Goal: Task Accomplishment & Management: Manage account settings

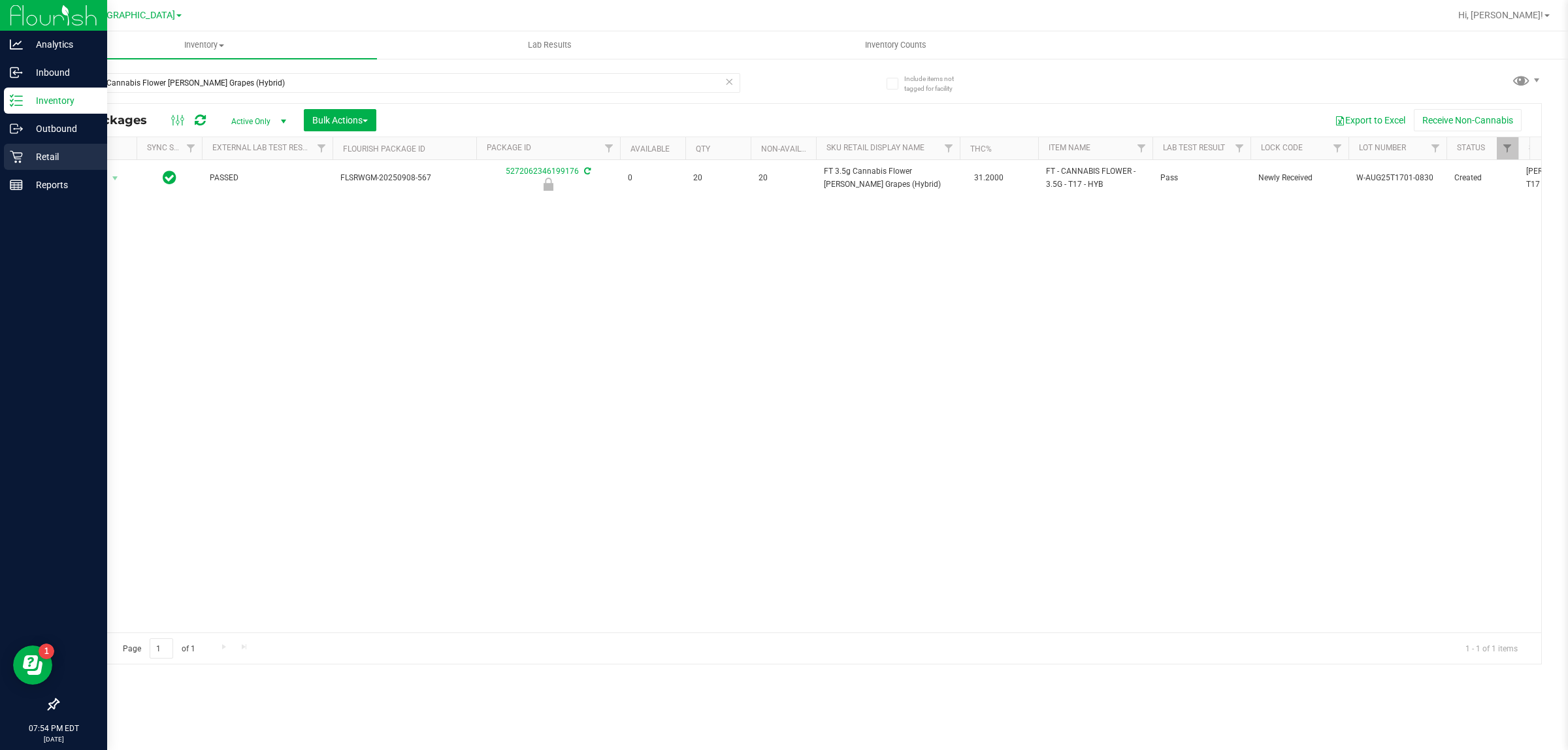
click at [24, 157] on p "Retail" at bounding box center [62, 157] width 78 height 16
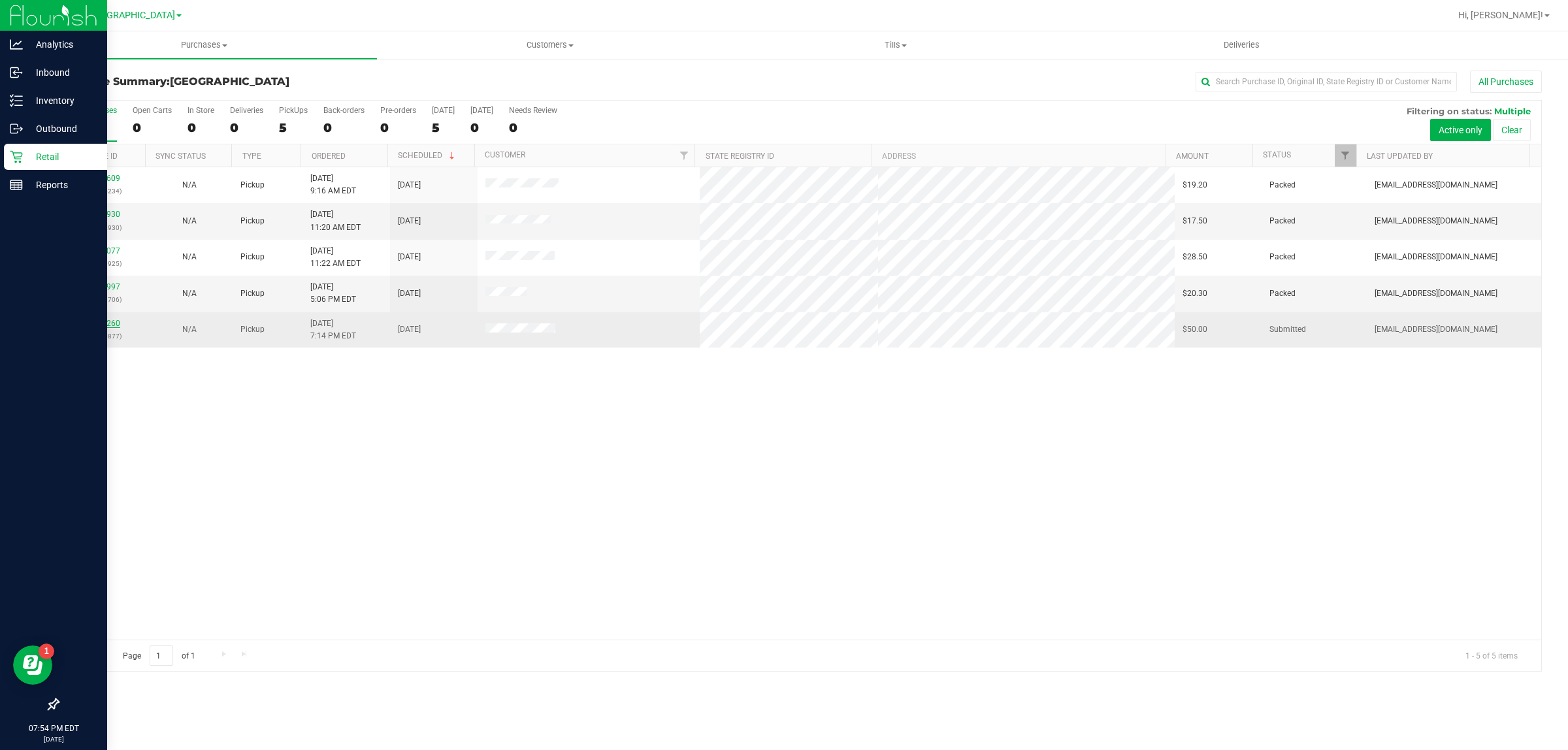
click at [87, 328] on link "11977260" at bounding box center [101, 323] width 36 height 10
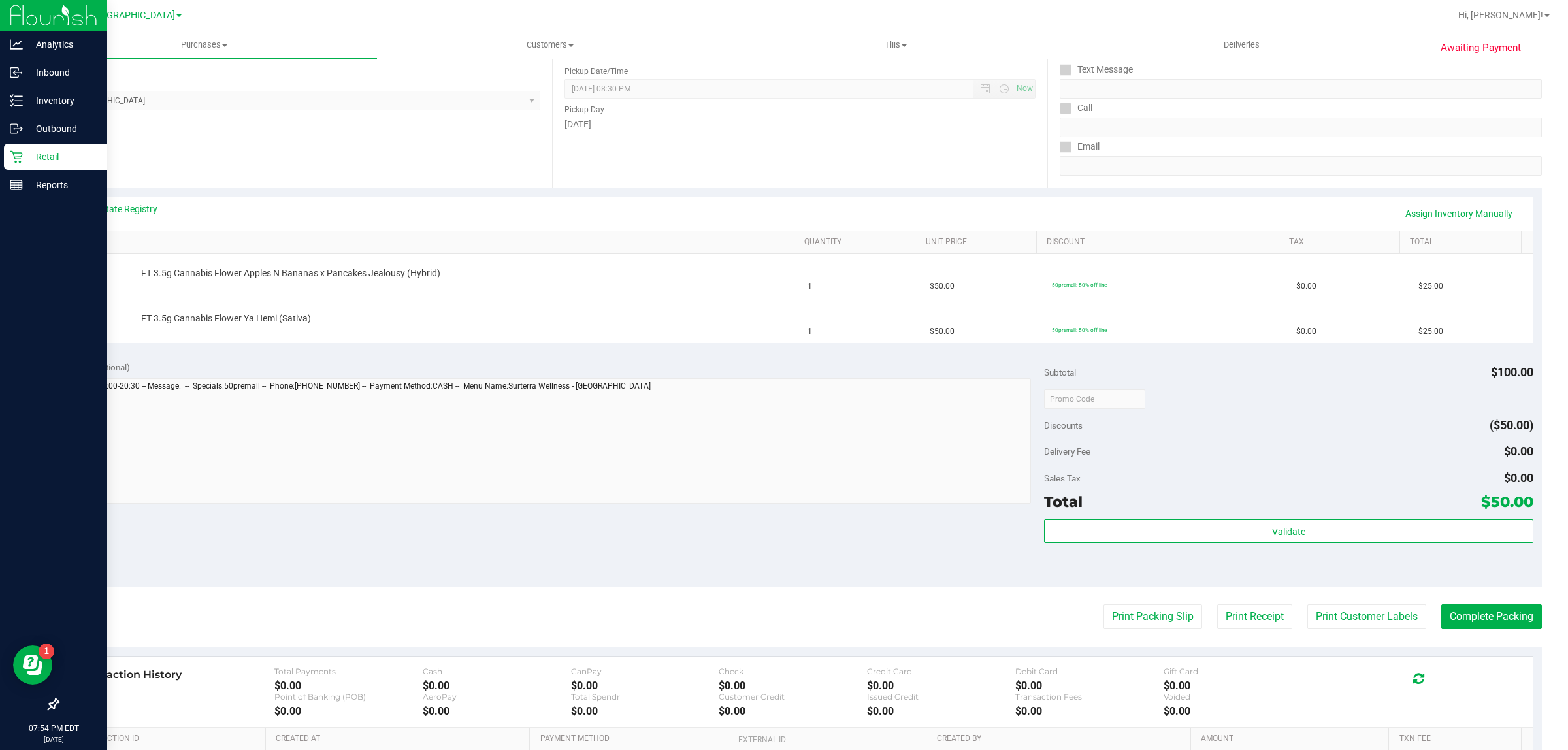
scroll to position [163, 0]
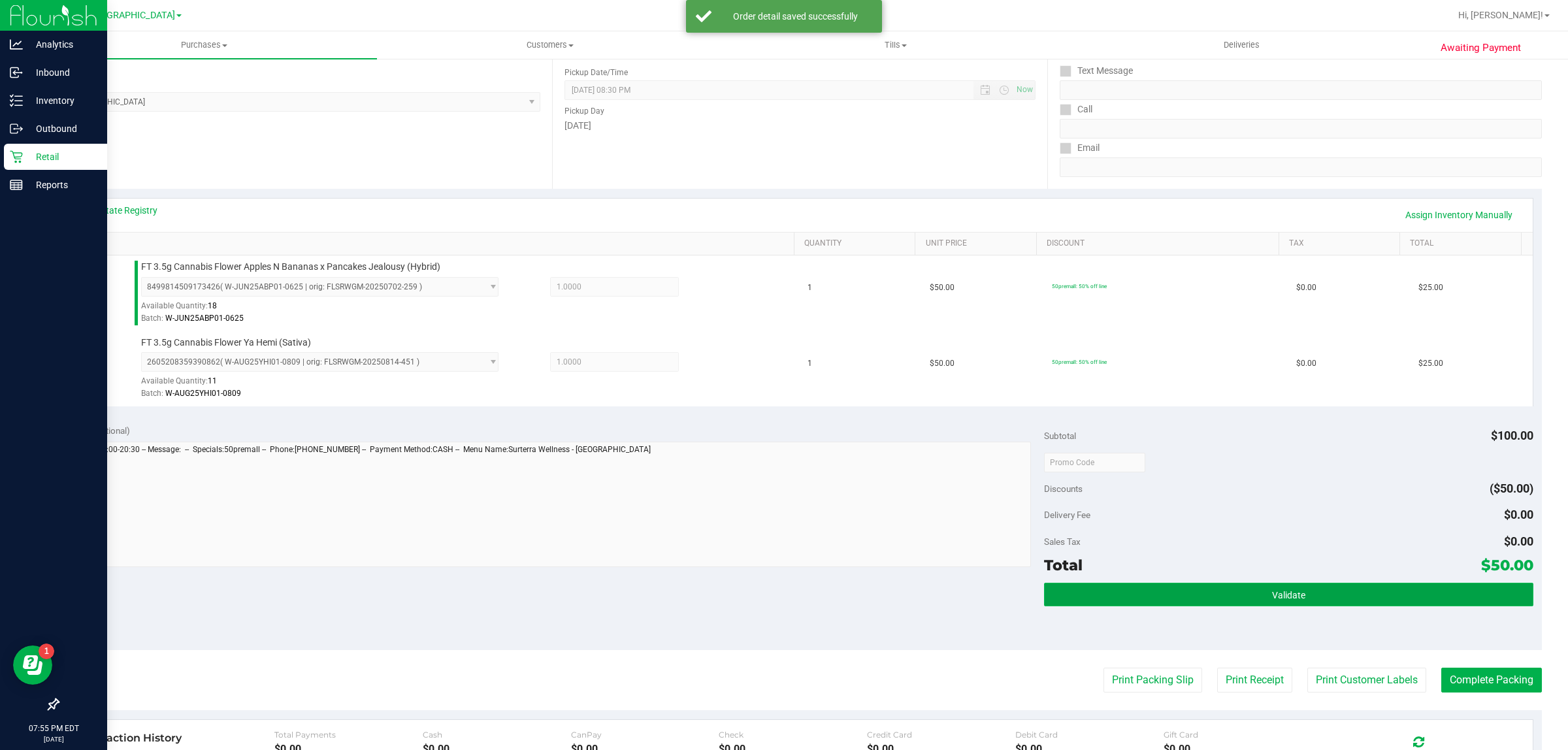
click at [1412, 601] on button "Validate" at bounding box center [1288, 595] width 488 height 24
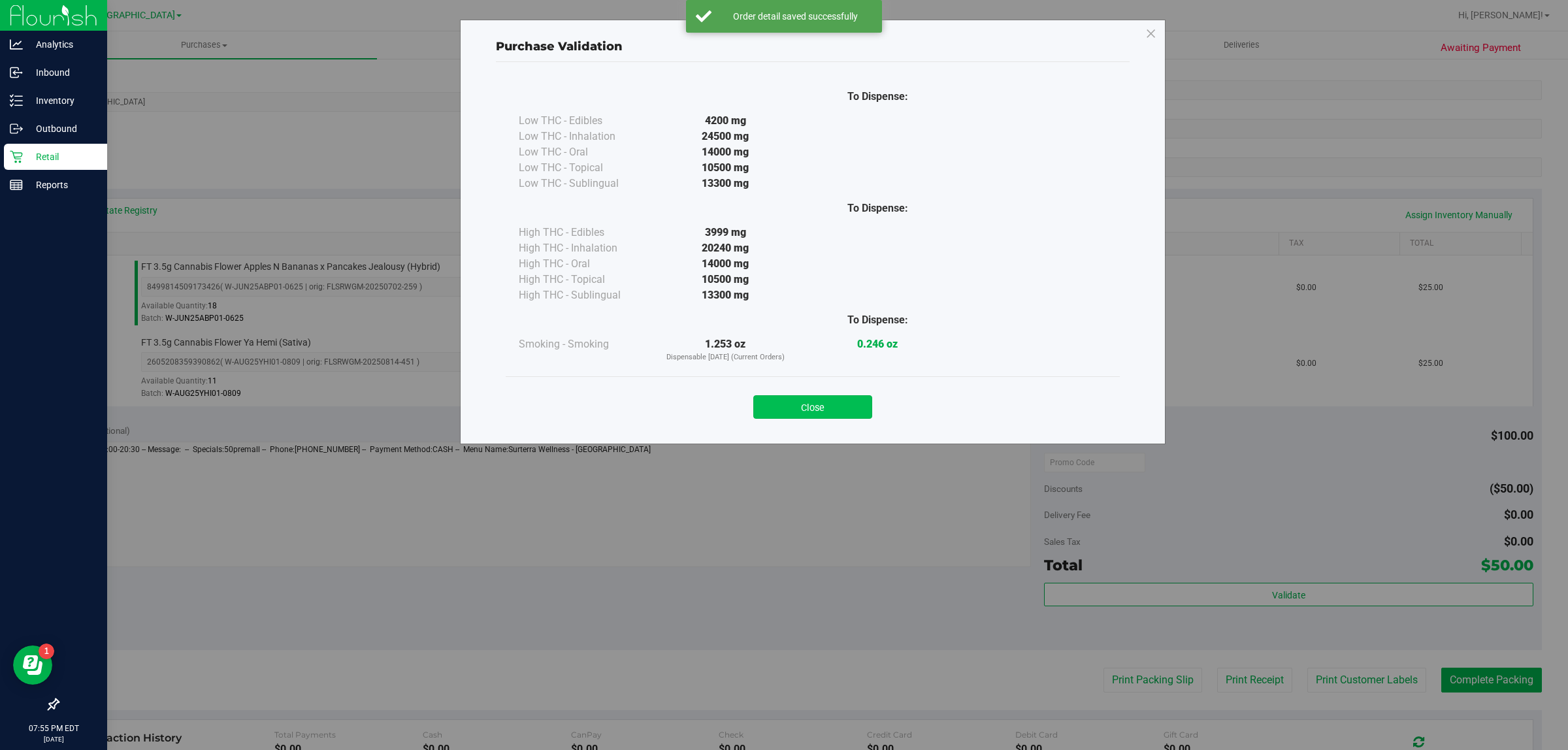
click at [851, 407] on button "Close" at bounding box center [813, 408] width 119 height 24
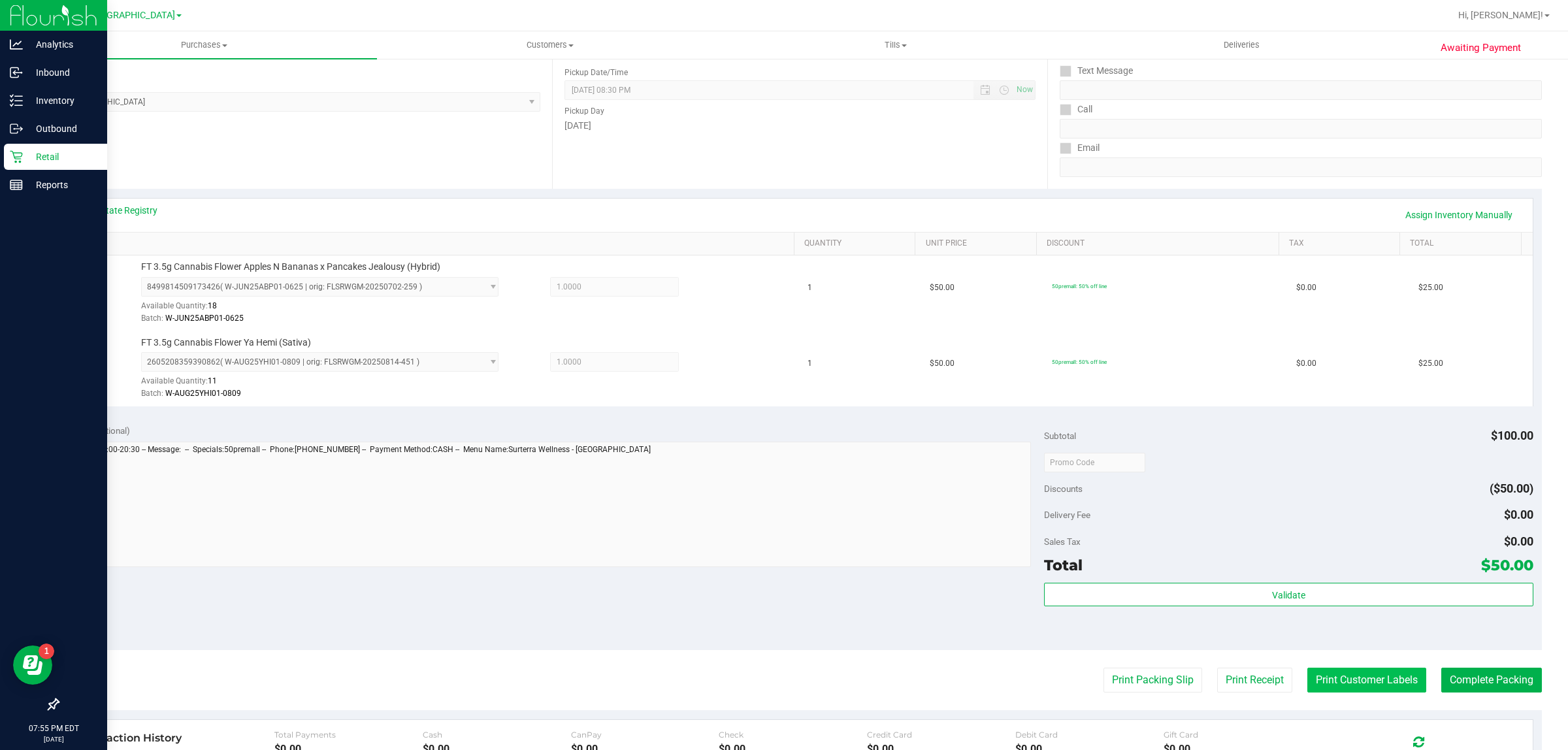
click at [1370, 678] on button "Print Customer Labels" at bounding box center [1367, 679] width 119 height 25
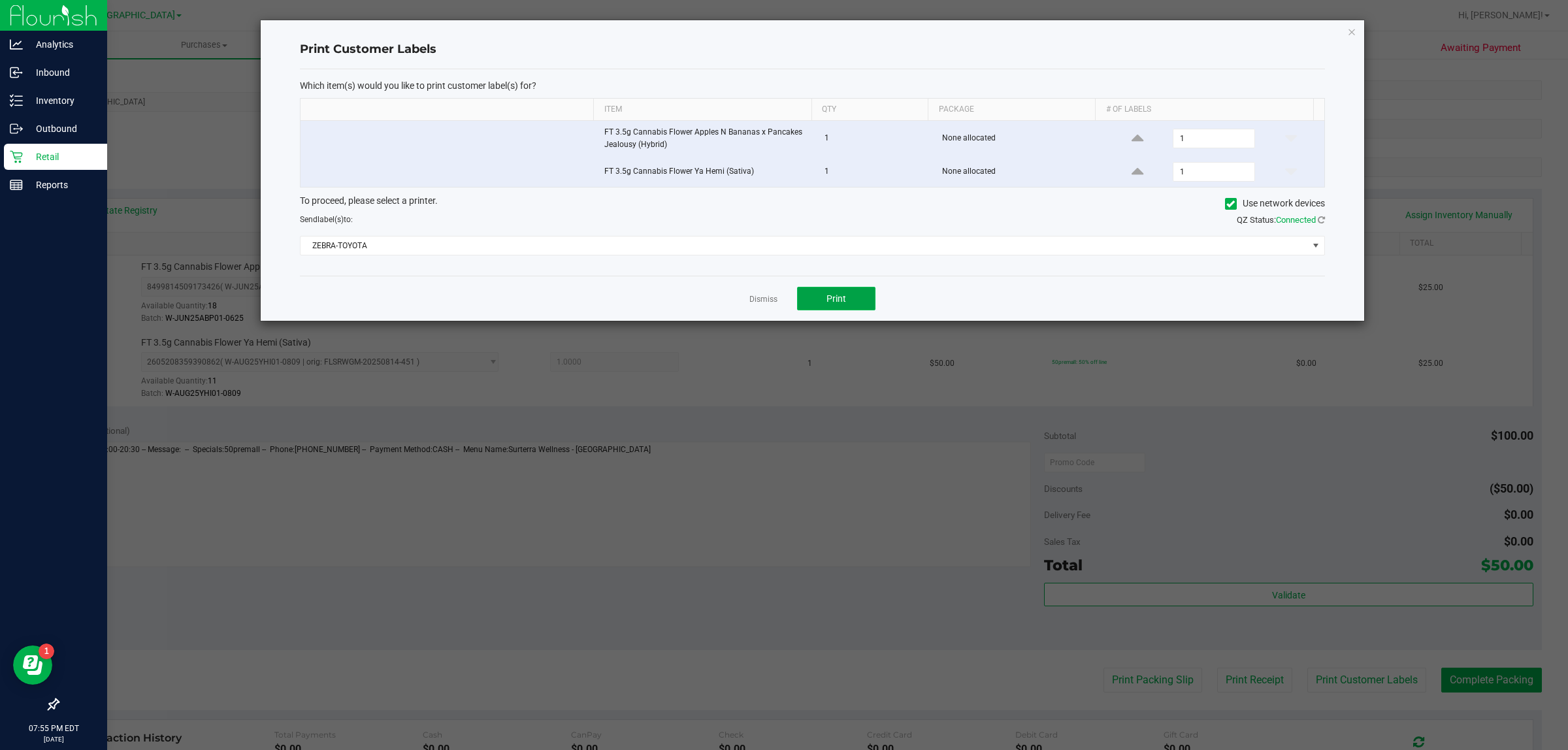
click at [851, 300] on button "Print" at bounding box center [836, 299] width 78 height 24
click at [1471, 689] on ngb-modal-window "Print Customer Labels Which item(s) would you like to print customer label(s) f…" at bounding box center [789, 375] width 1578 height 750
click at [778, 304] on div "Dismiss Print" at bounding box center [812, 298] width 1025 height 45
click at [759, 306] on app-cancel-button "Dismiss" at bounding box center [763, 298] width 28 height 13
click at [769, 299] on link "Dismiss" at bounding box center [763, 300] width 28 height 11
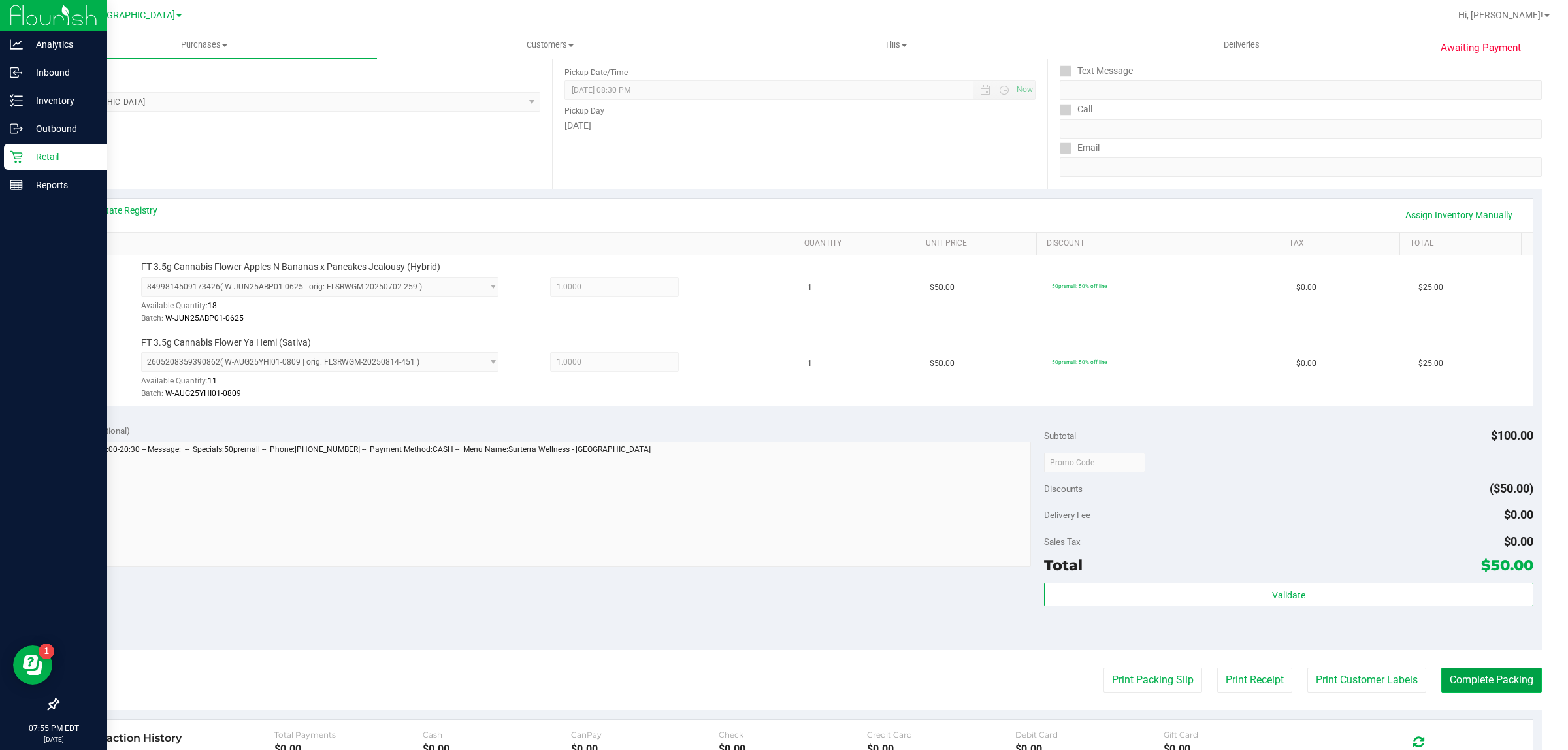
click at [1460, 681] on button "Complete Packing" at bounding box center [1491, 679] width 101 height 25
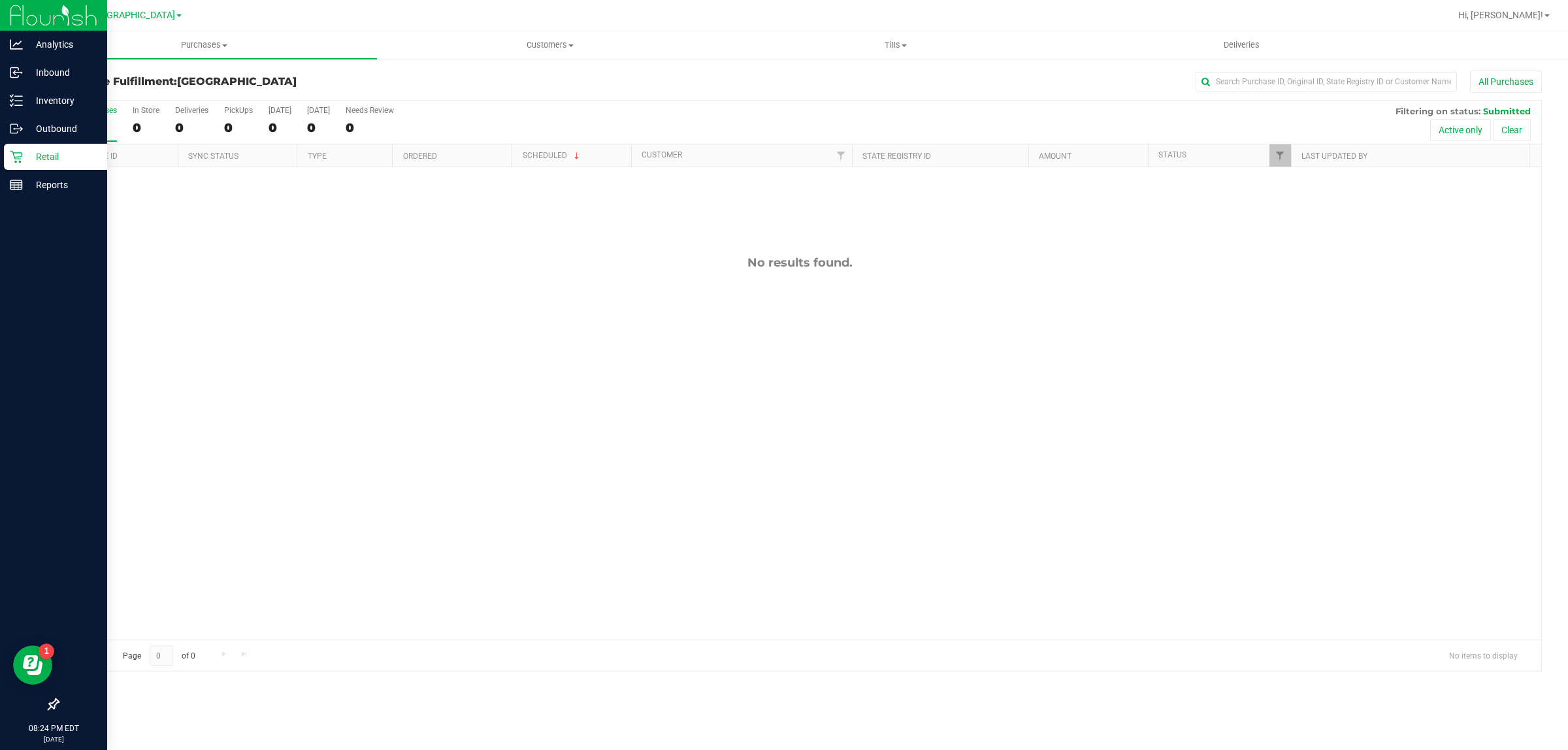
click at [55, 151] on p "Retail" at bounding box center [62, 157] width 78 height 16
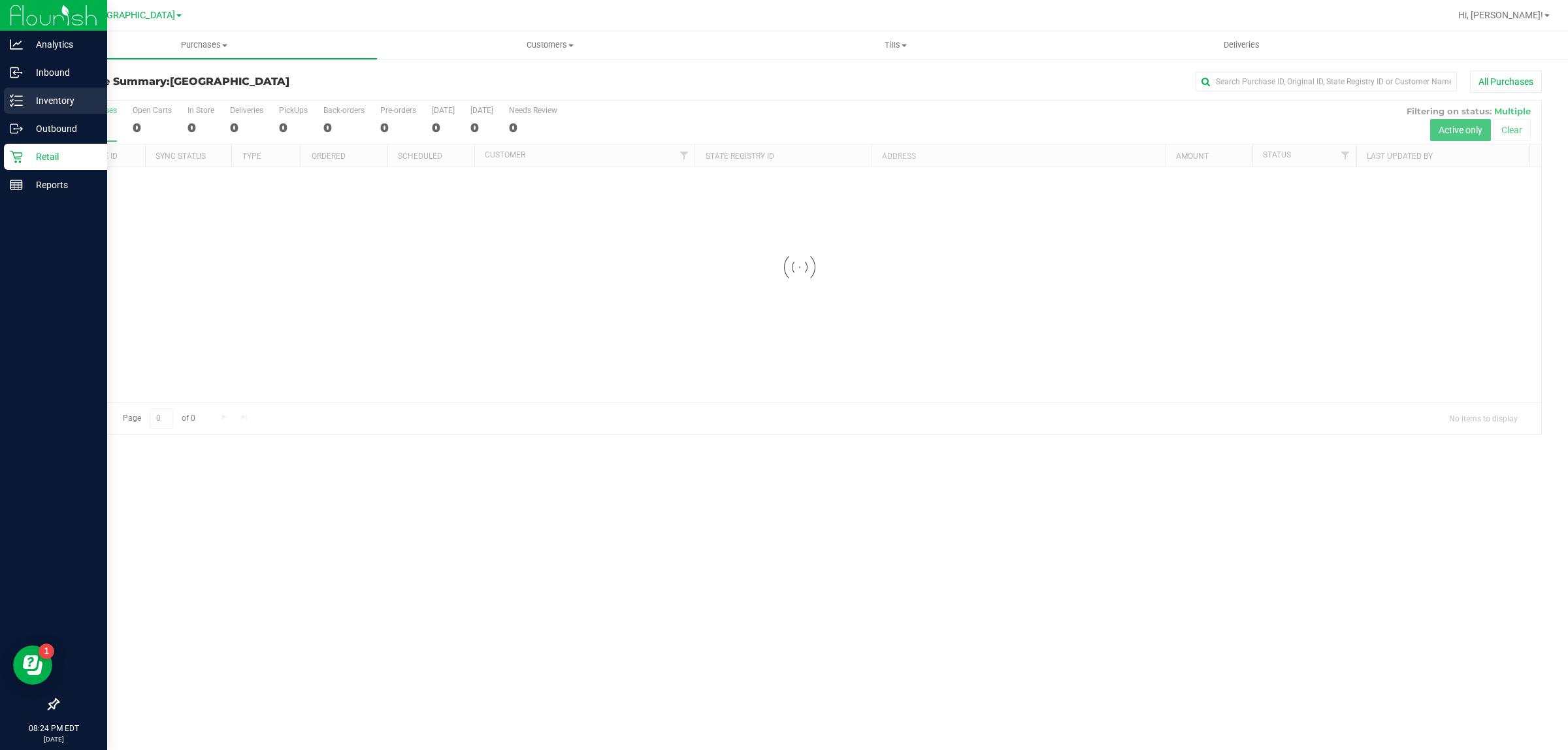
click at [59, 99] on p "Inventory" at bounding box center [62, 101] width 78 height 16
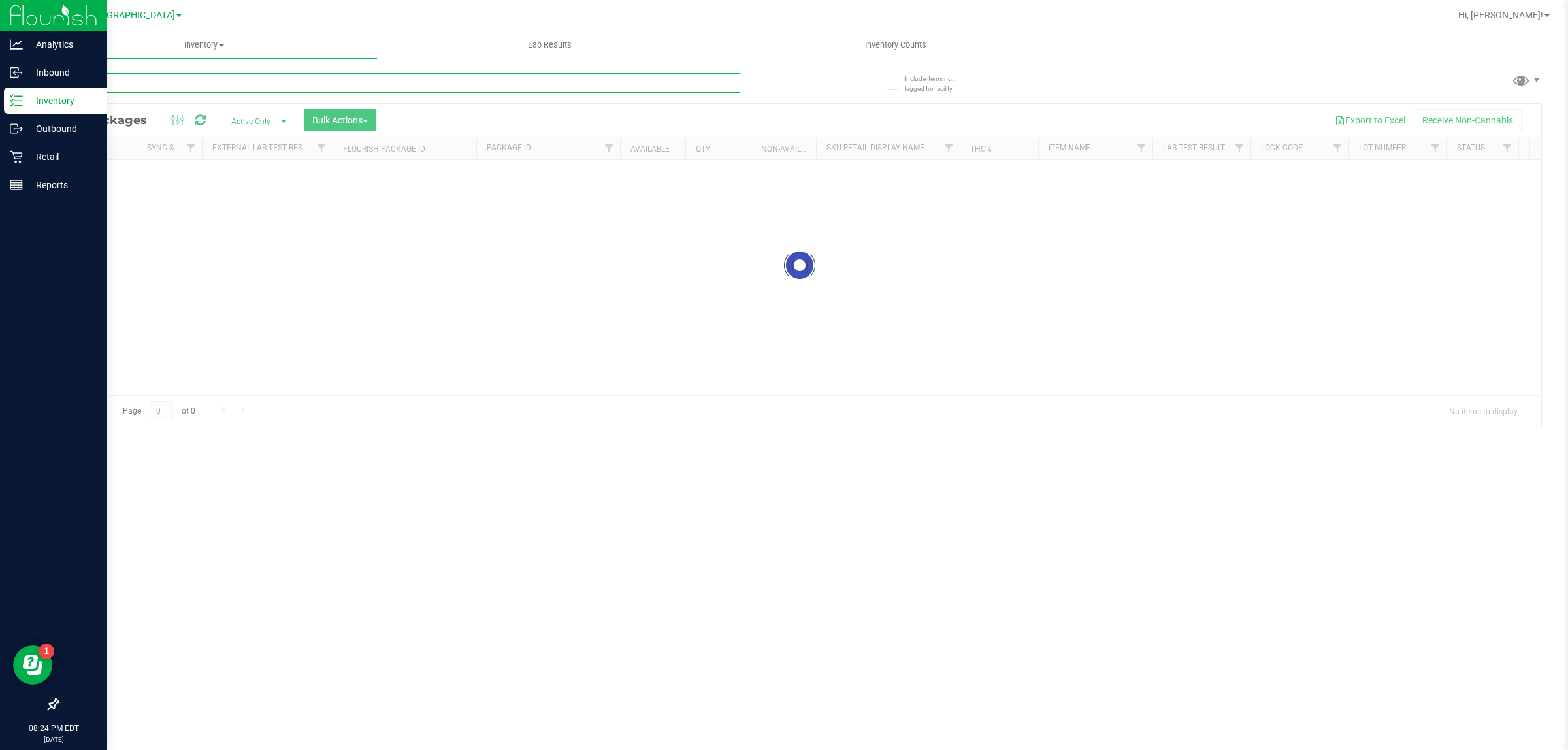
click at [180, 88] on input "text" at bounding box center [399, 82] width 683 height 20
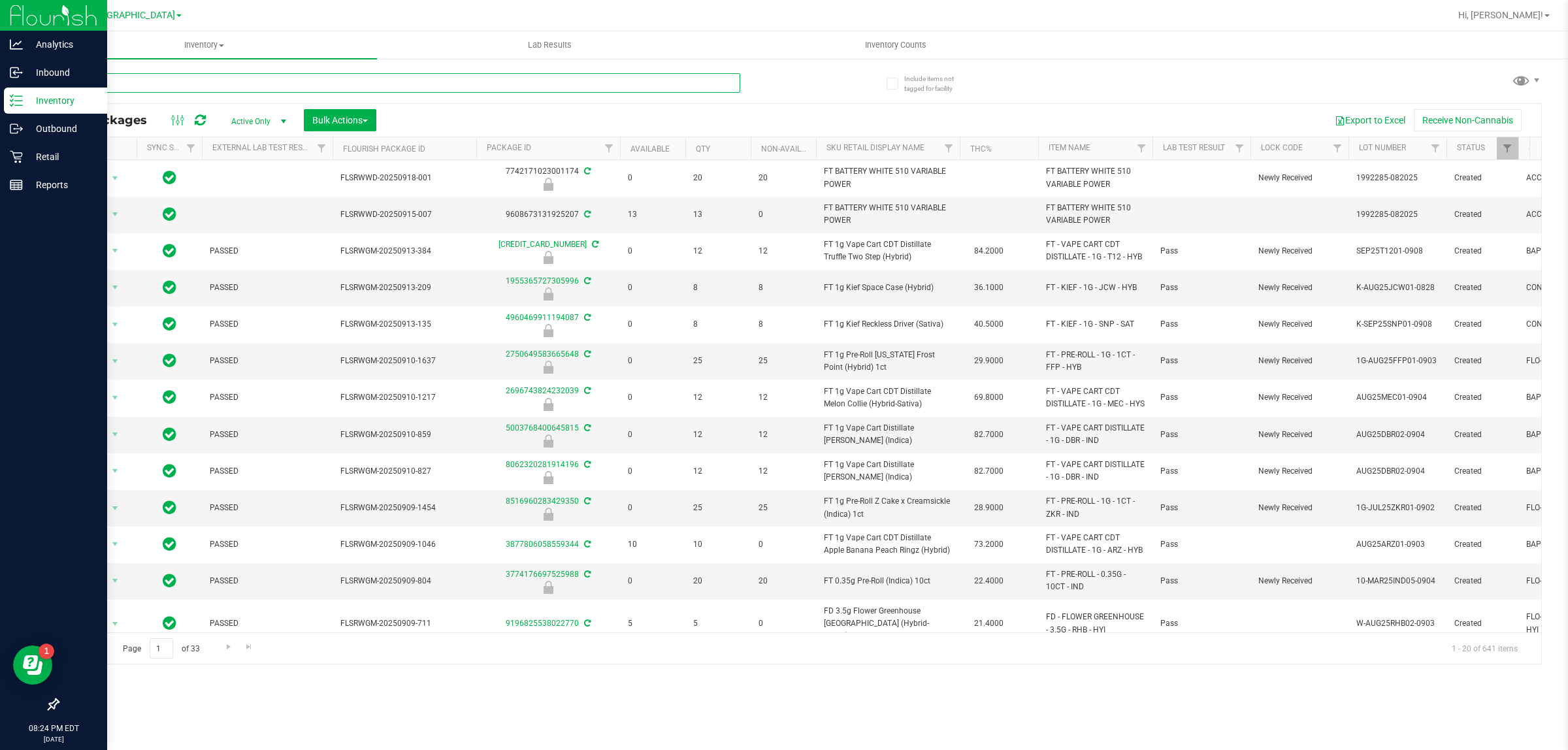
type input "s"
type input "sunset"
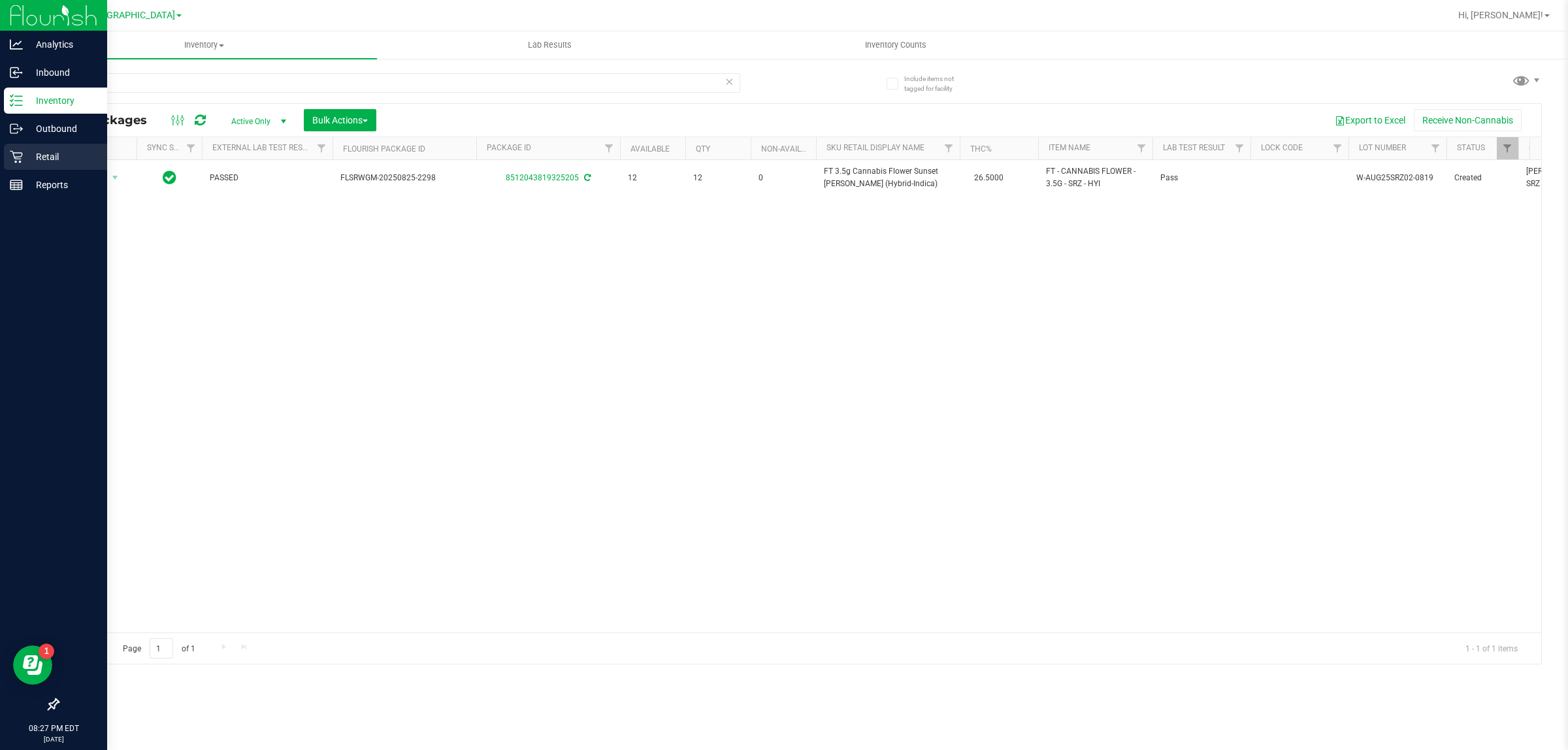
click at [69, 154] on p "Retail" at bounding box center [62, 157] width 78 height 16
